Goal: Information Seeking & Learning: Find specific fact

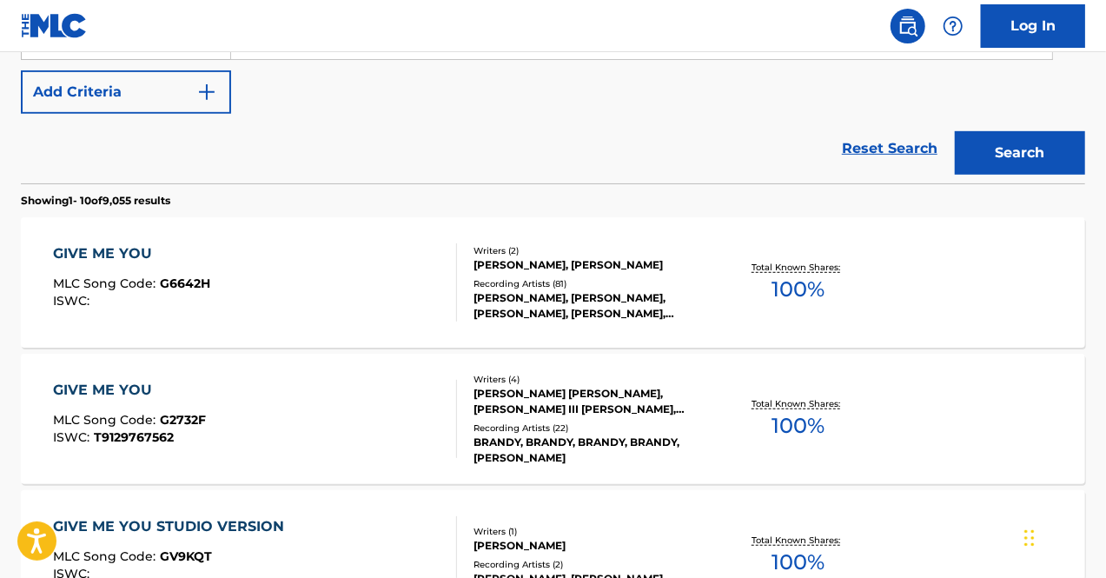
scroll to position [394, 0]
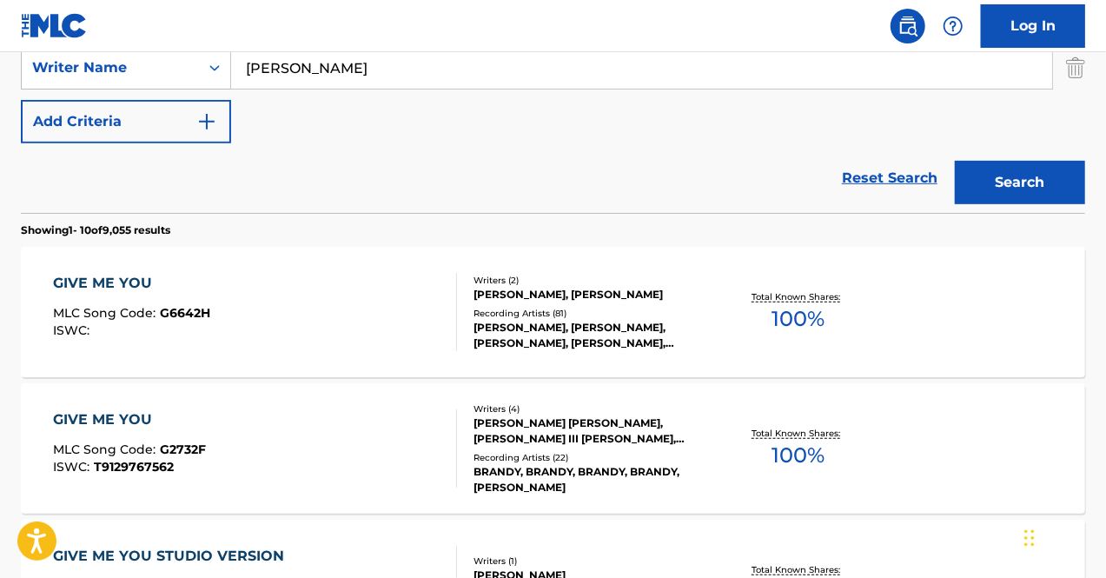
click at [243, 298] on div "GIVE ME YOU MLC Song Code : G6642H ISWC :" at bounding box center [255, 312] width 405 height 78
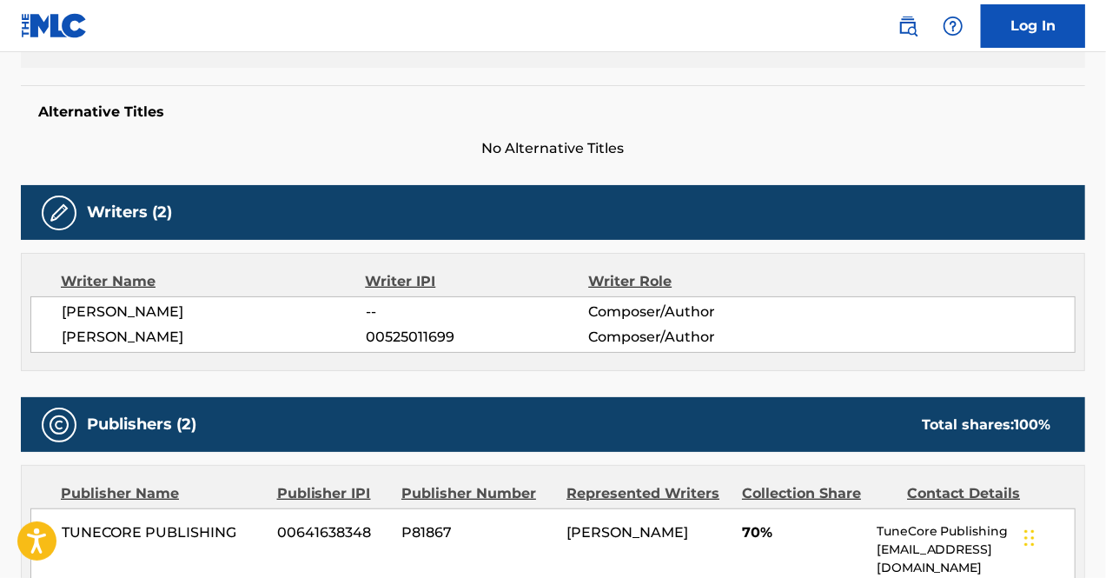
scroll to position [427, 0]
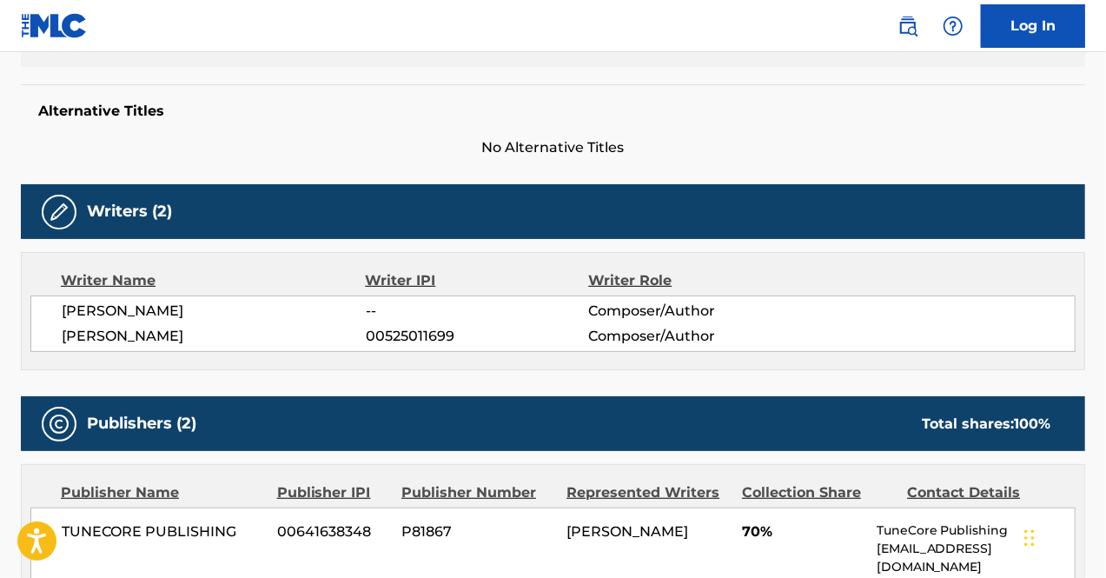
scroll to position [386, 0]
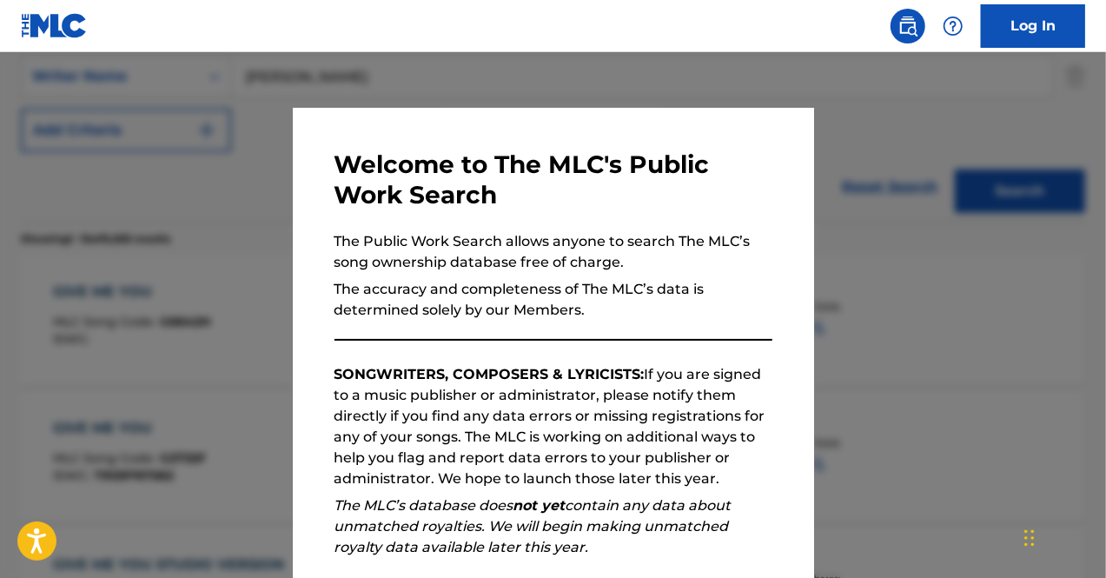
click at [214, 214] on div at bounding box center [553, 341] width 1106 height 578
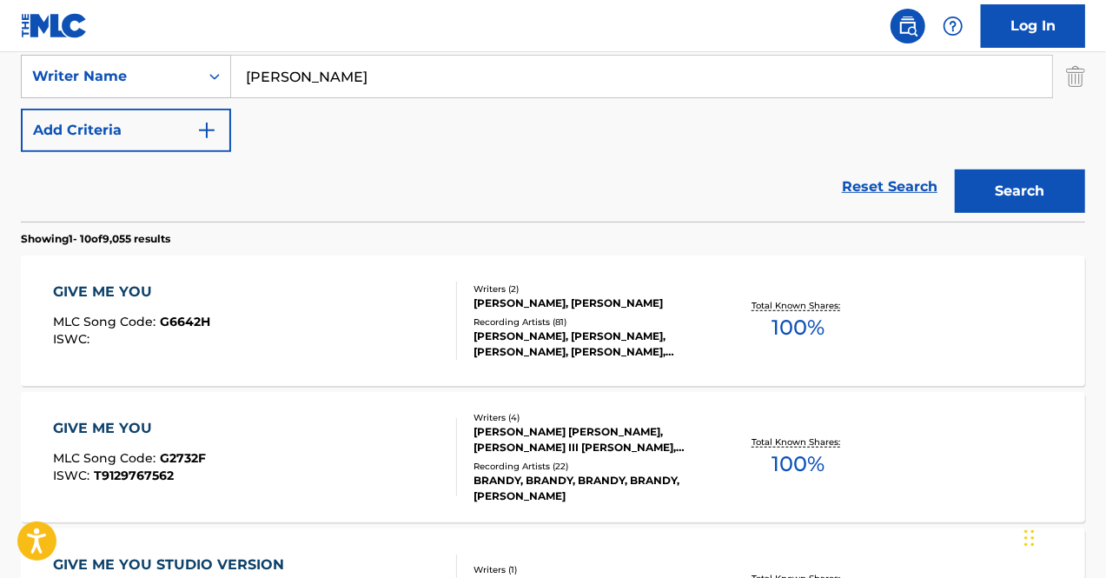
click at [355, 329] on div "GIVE ME YOU MLC Song Code : G6642H ISWC :" at bounding box center [255, 320] width 405 height 78
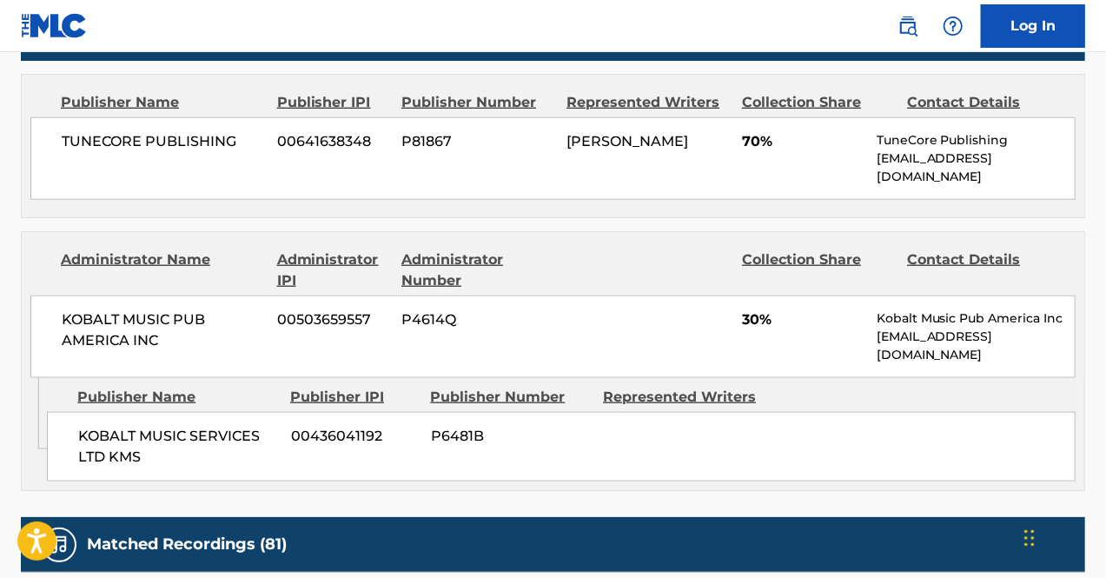
scroll to position [767, 0]
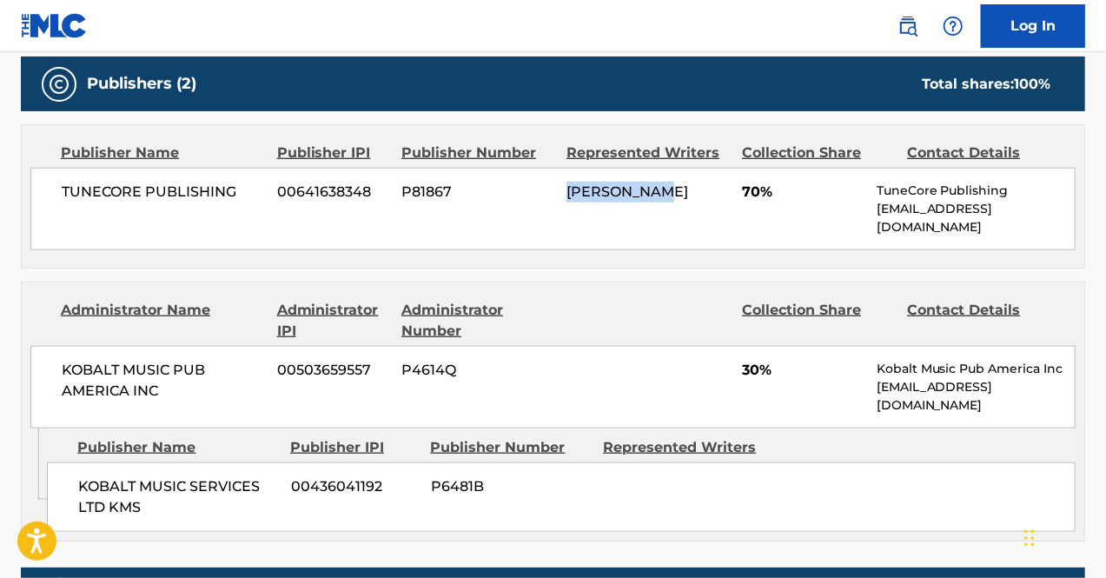
drag, startPoint x: 669, startPoint y: 185, endPoint x: 553, endPoint y: 182, distance: 115.6
click at [553, 182] on div "TUNECORE PUBLISHING 00641638348 P81867 [PERSON_NAME] 70% TuneCore Publishing [E…" at bounding box center [552, 209] width 1045 height 83
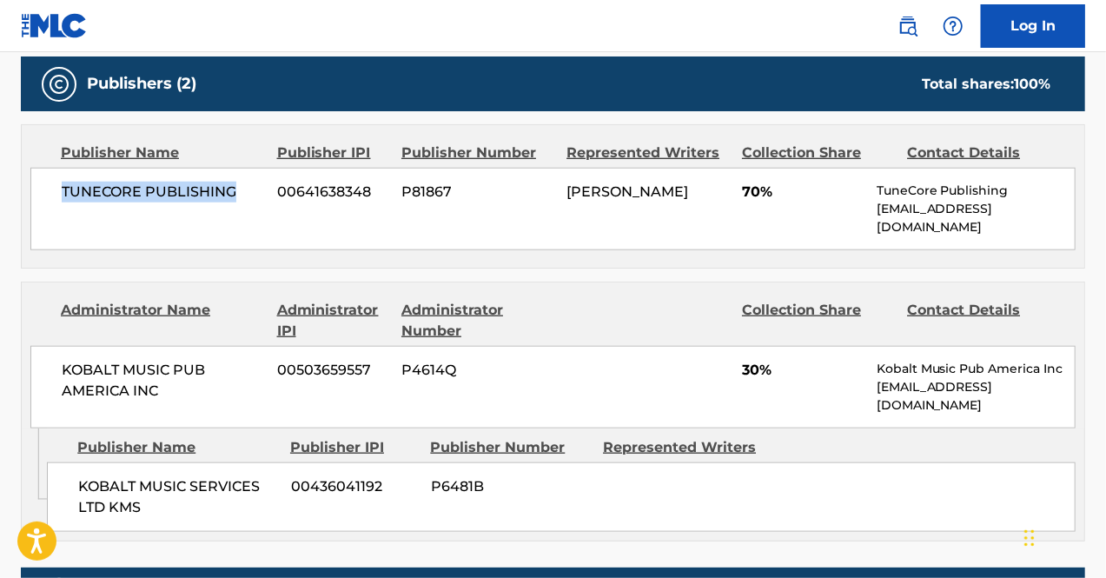
drag, startPoint x: 59, startPoint y: 189, endPoint x: 244, endPoint y: 199, distance: 185.3
click at [244, 199] on div "TUNECORE PUBLISHING 00641638348 P81867 [PERSON_NAME] 70% TuneCore Publishing [E…" at bounding box center [552, 209] width 1045 height 83
click at [231, 185] on span "TUNECORE PUBLISHING" at bounding box center [163, 192] width 202 height 21
drag, startPoint x: 233, startPoint y: 189, endPoint x: 0, endPoint y: 187, distance: 232.8
click at [0, 187] on div "< Back to public search results Copy work link GIVE ME YOU Work Detail Member W…" at bounding box center [553, 257] width 1106 height 1859
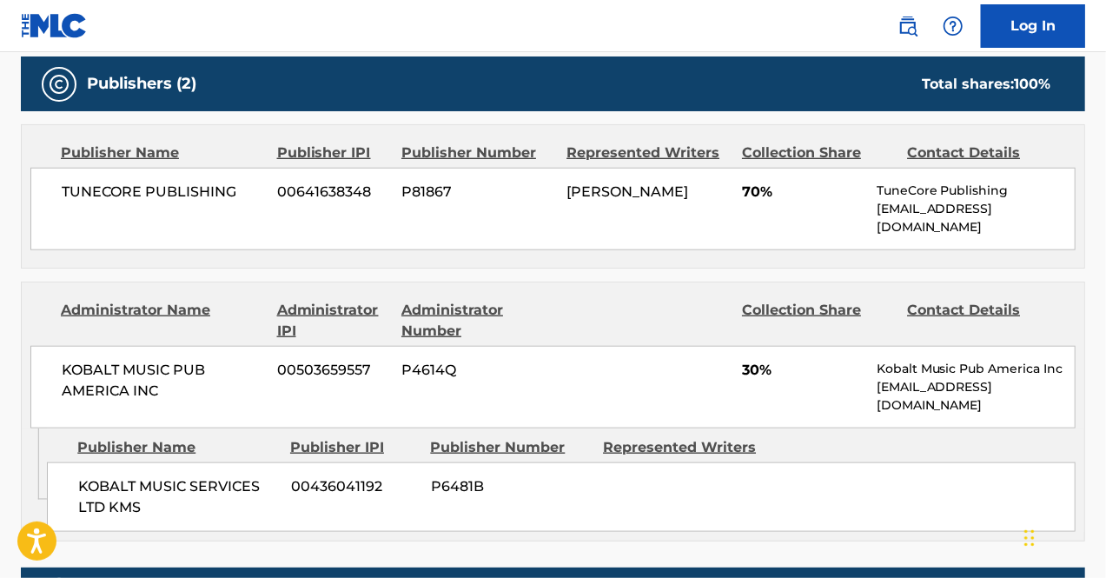
click at [271, 188] on div "TUNECORE PUBLISHING 00641638348 P81867 [PERSON_NAME] 70% TuneCore Publishing [E…" at bounding box center [552, 209] width 1045 height 83
drag, startPoint x: 56, startPoint y: 190, endPoint x: 242, endPoint y: 206, distance: 187.4
click at [242, 206] on div "TUNECORE PUBLISHING 00641638348 P81867 [PERSON_NAME] 70% TuneCore Publishing [E…" at bounding box center [552, 209] width 1045 height 83
click at [234, 189] on span "TUNECORE PUBLISHING" at bounding box center [163, 192] width 202 height 21
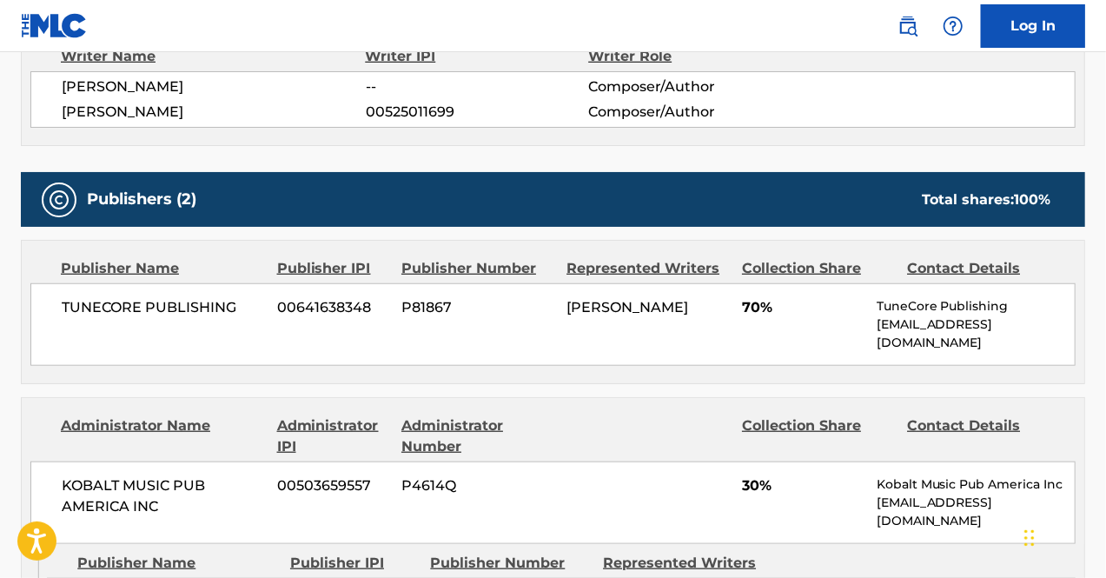
scroll to position [652, 0]
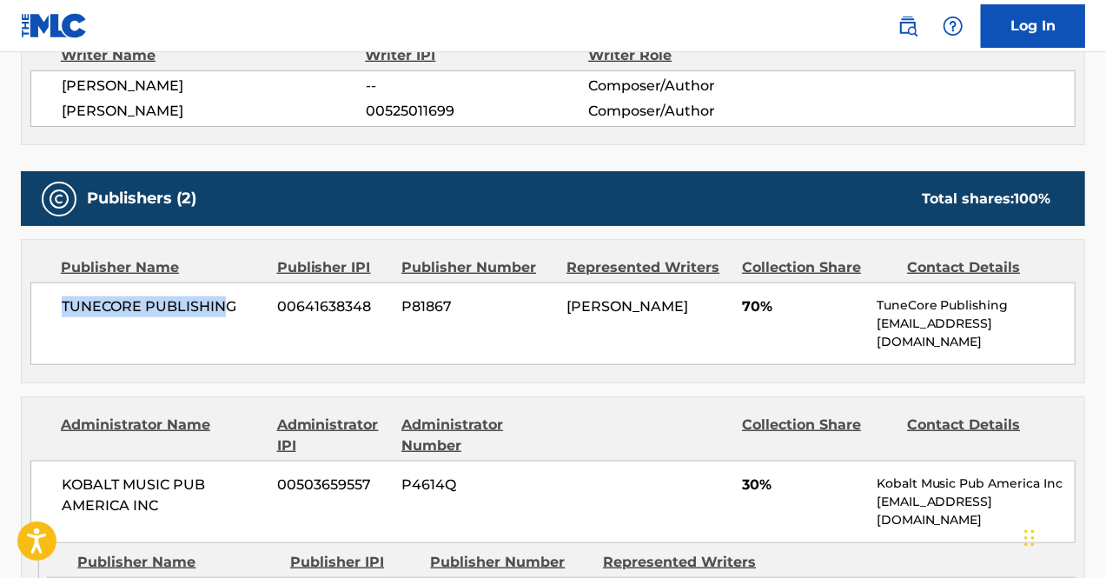
drag, startPoint x: 61, startPoint y: 305, endPoint x: 225, endPoint y: 315, distance: 164.5
click at [225, 315] on div "TUNECORE PUBLISHING 00641638348 P81867 [PERSON_NAME] 70% TuneCore Publishing [E…" at bounding box center [552, 323] width 1045 height 83
click at [232, 308] on span "TUNECORE PUBLISHING" at bounding box center [163, 306] width 202 height 21
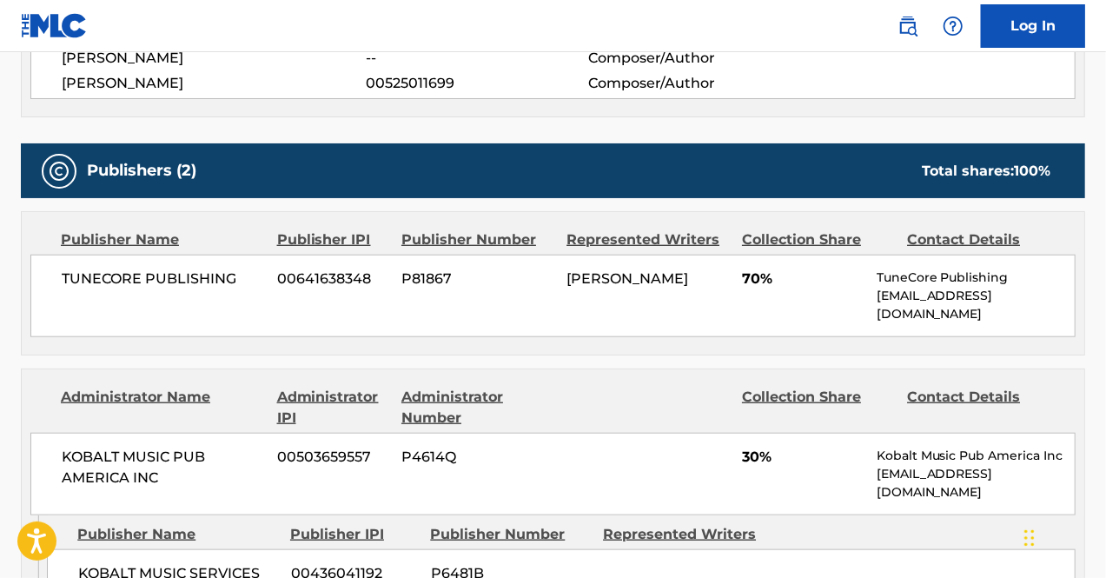
scroll to position [697, 0]
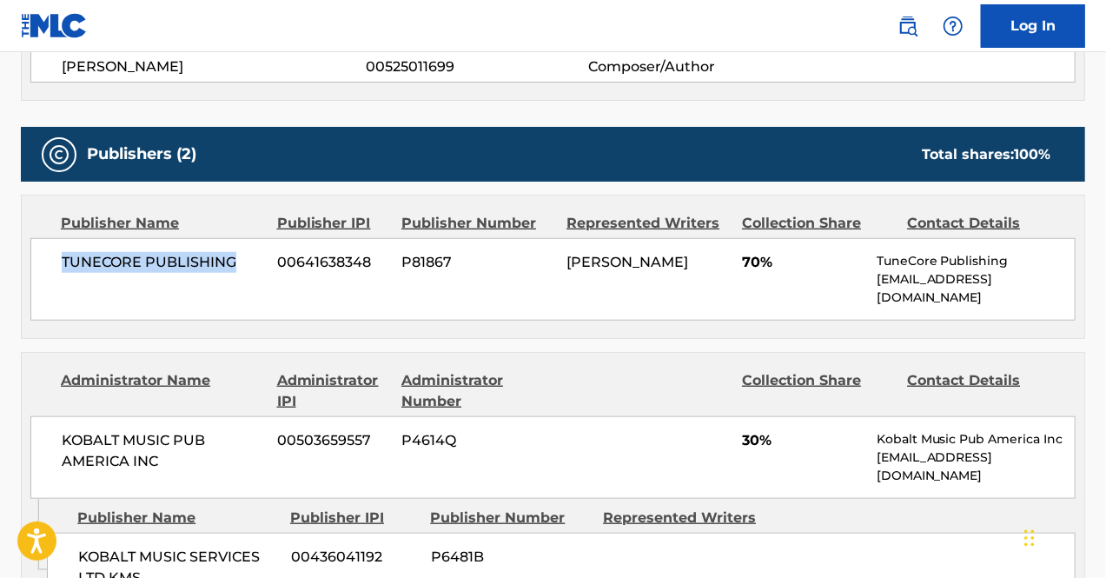
drag, startPoint x: 63, startPoint y: 253, endPoint x: 255, endPoint y: 257, distance: 192.9
click at [255, 257] on span "TUNECORE PUBLISHING" at bounding box center [163, 262] width 202 height 21
click at [481, 247] on div "TUNECORE PUBLISHING 00641638348 P81867 [PERSON_NAME] 70% TuneCore Publishing [E…" at bounding box center [552, 279] width 1045 height 83
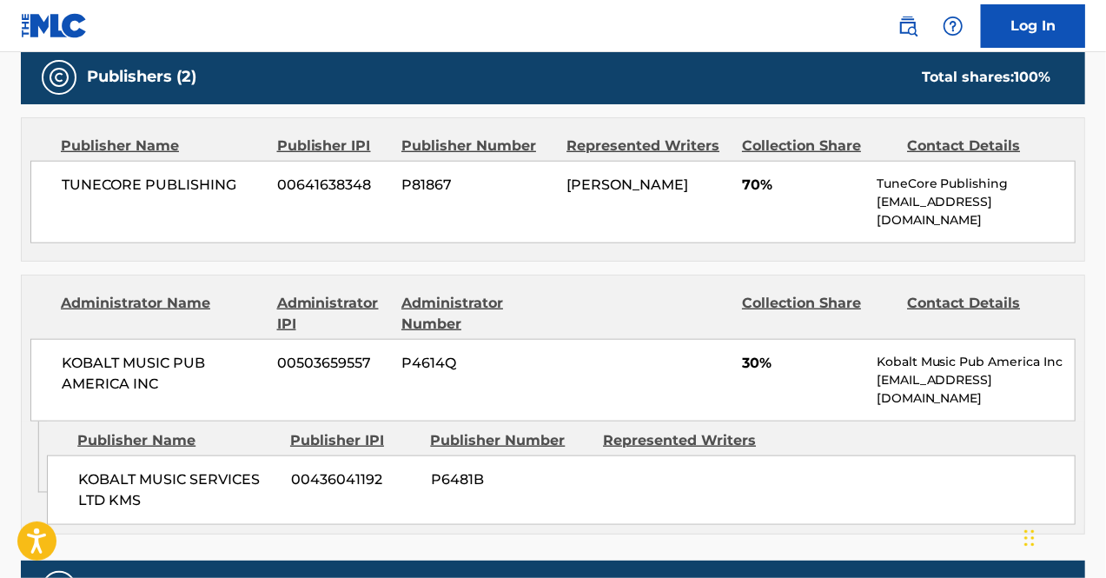
scroll to position [777, 0]
